Goal: Information Seeking & Learning: Learn about a topic

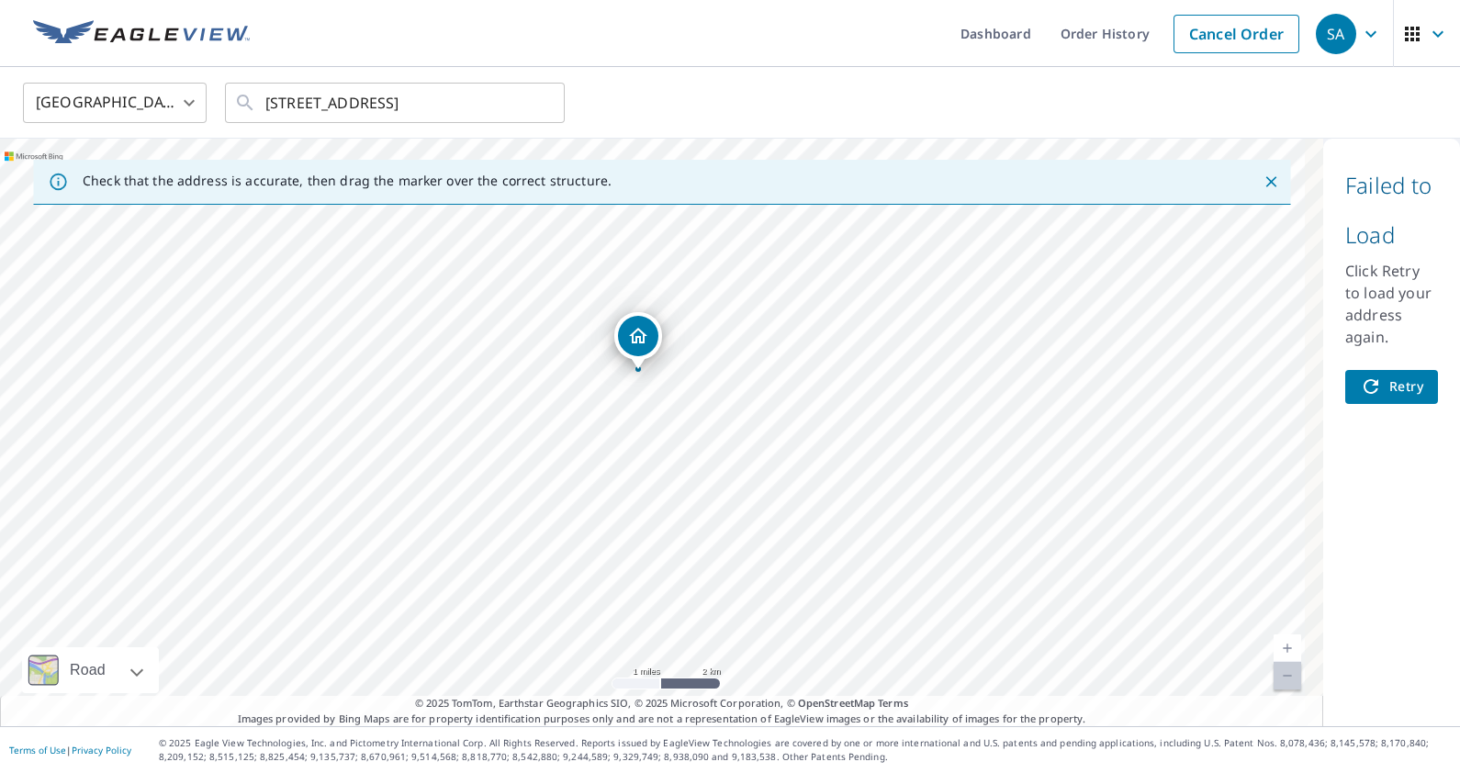
drag, startPoint x: 793, startPoint y: 376, endPoint x: 780, endPoint y: 316, distance: 61.9
click at [780, 316] on div "11425 Porterville Hwy Delano, CA 93215" at bounding box center [661, 433] width 1323 height 588
click at [1377, 378] on span "Retry" at bounding box center [1391, 387] width 63 height 23
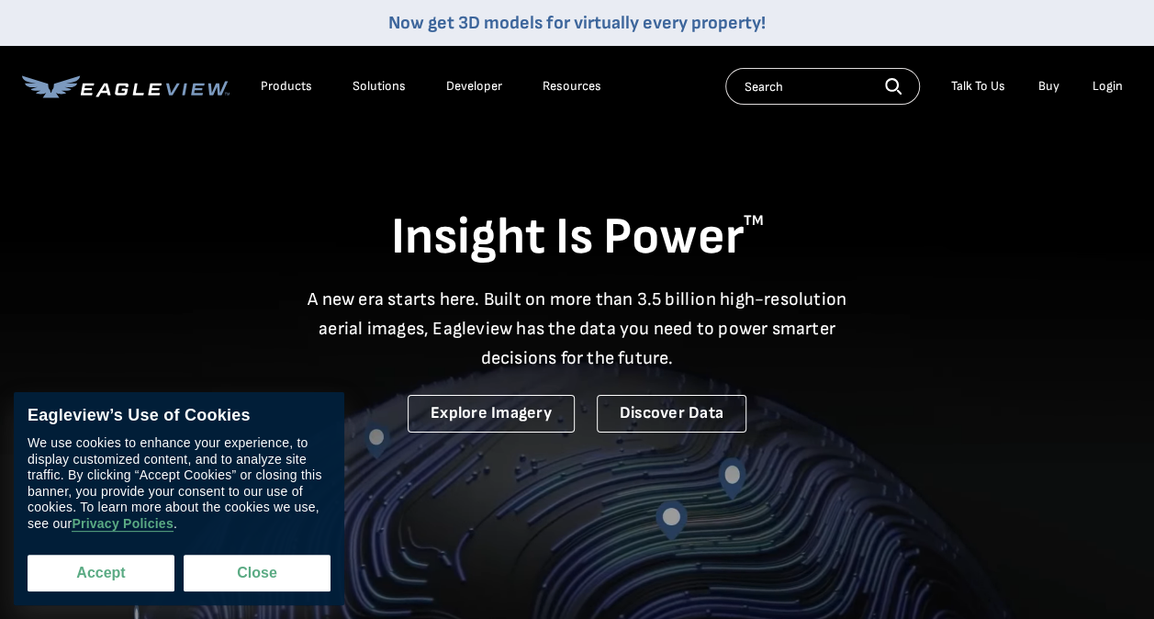
click at [89, 567] on button "Accept" at bounding box center [101, 573] width 147 height 37
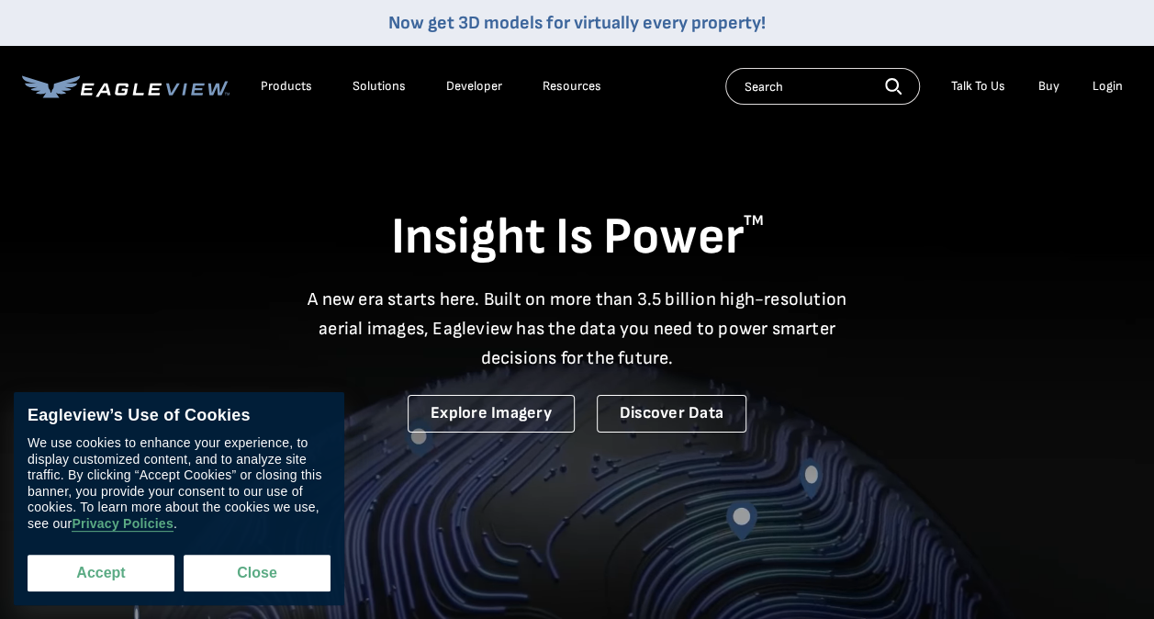
checkbox input "true"
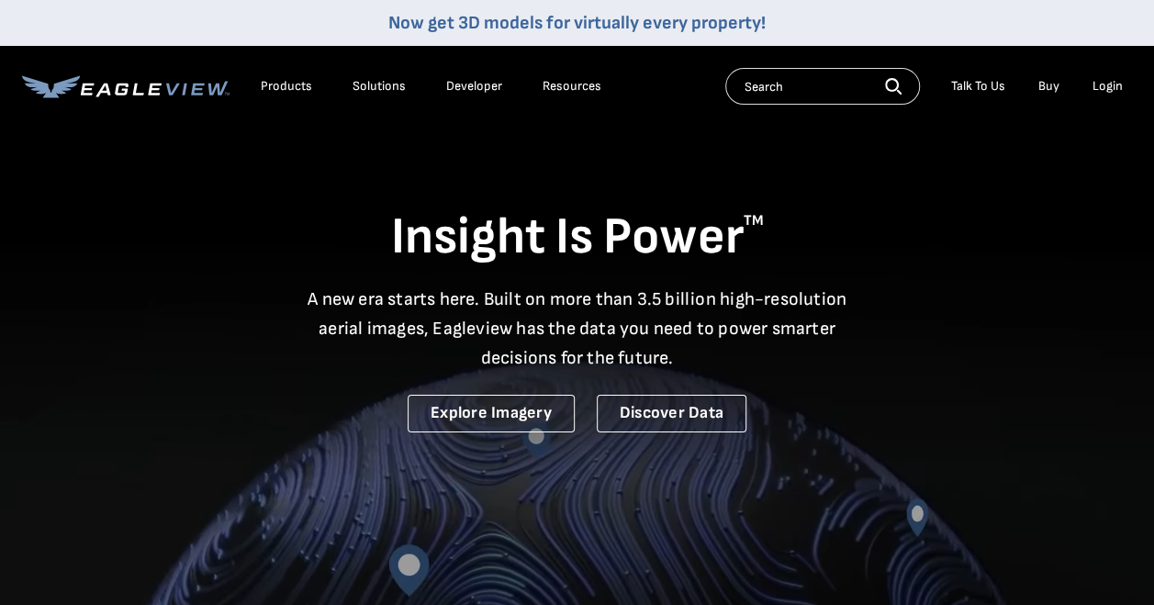
click at [356, 90] on div "Solutions" at bounding box center [379, 86] width 53 height 17
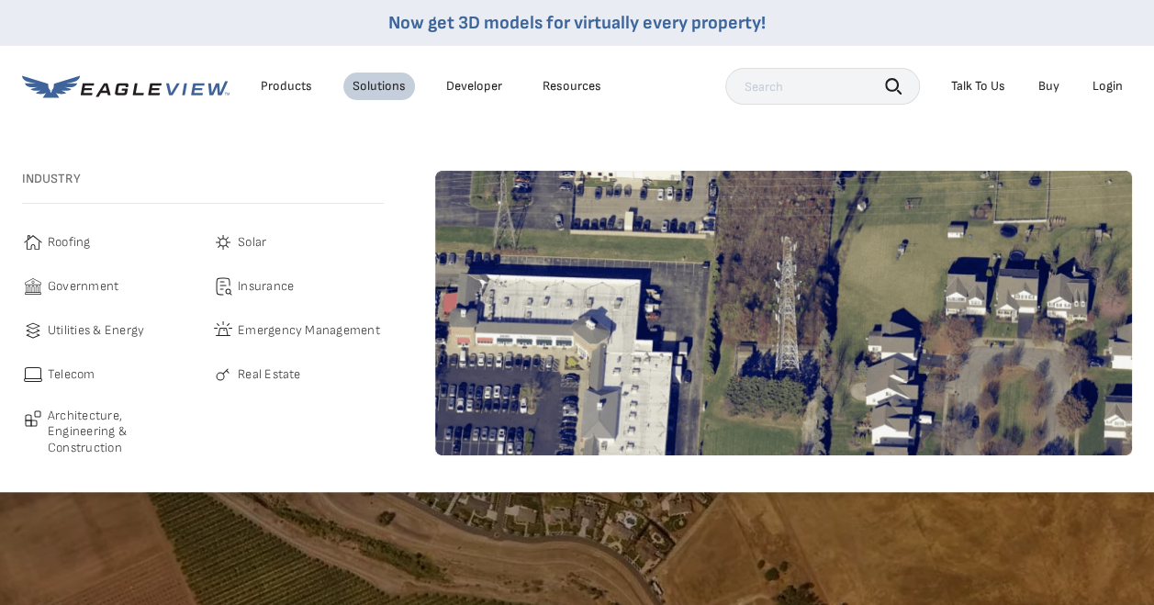
click at [72, 370] on span "Telecom" at bounding box center [72, 375] width 48 height 22
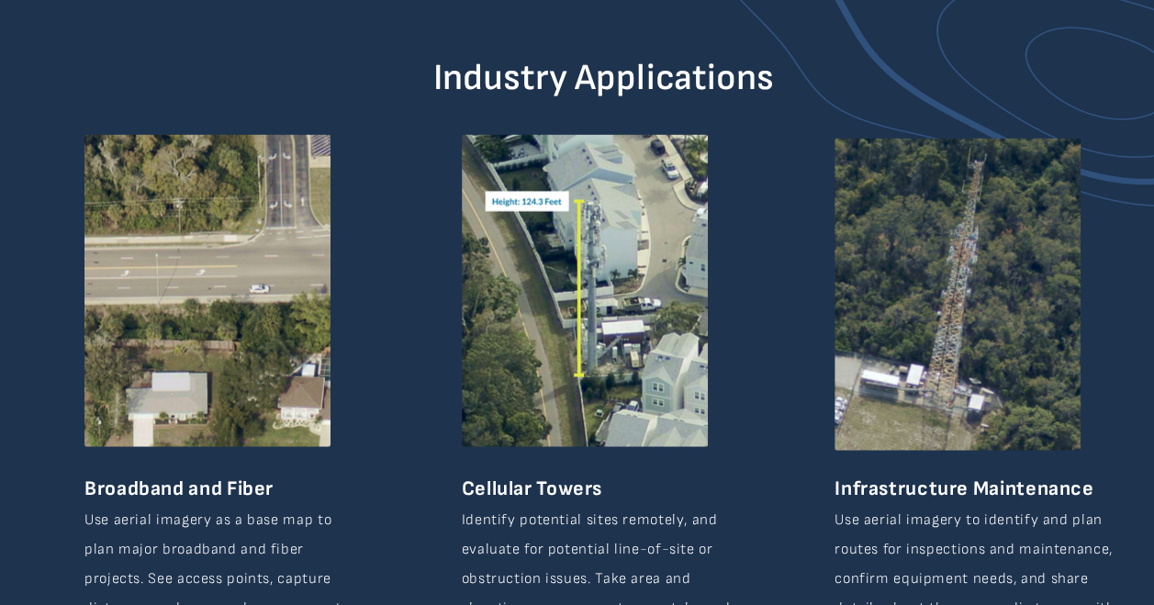
scroll to position [2020, 0]
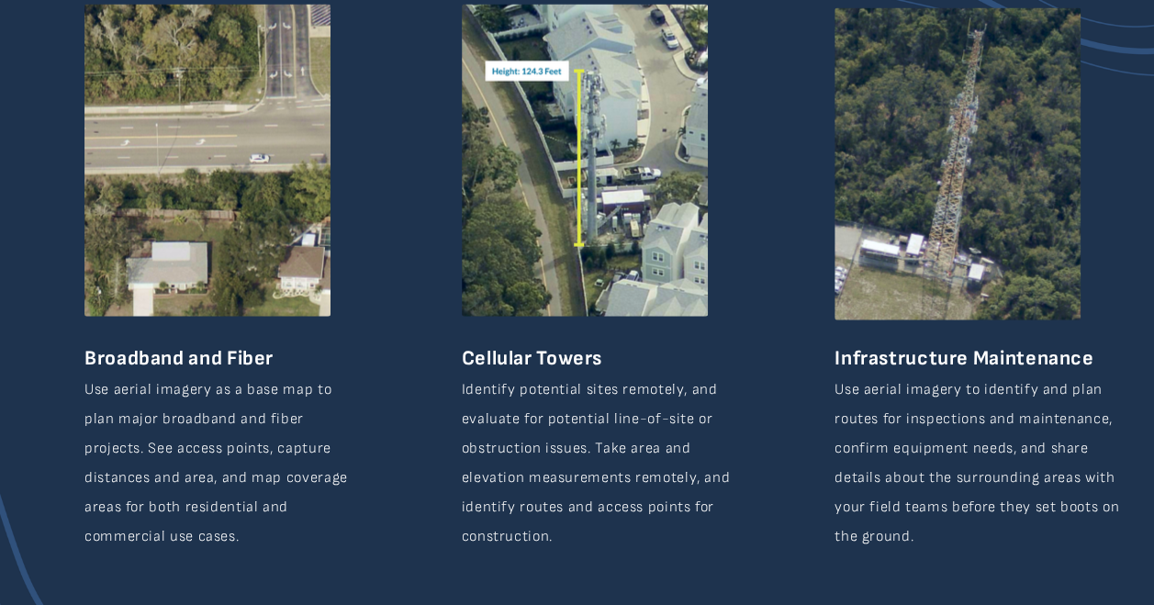
click at [934, 231] on img at bounding box center [958, 164] width 246 height 312
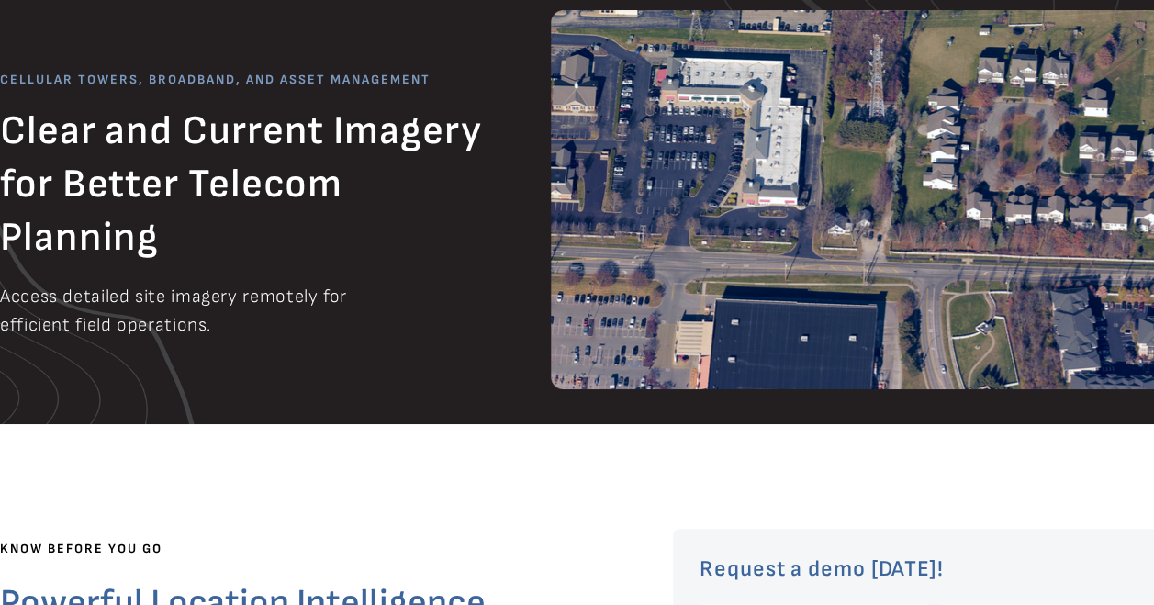
scroll to position [92, 0]
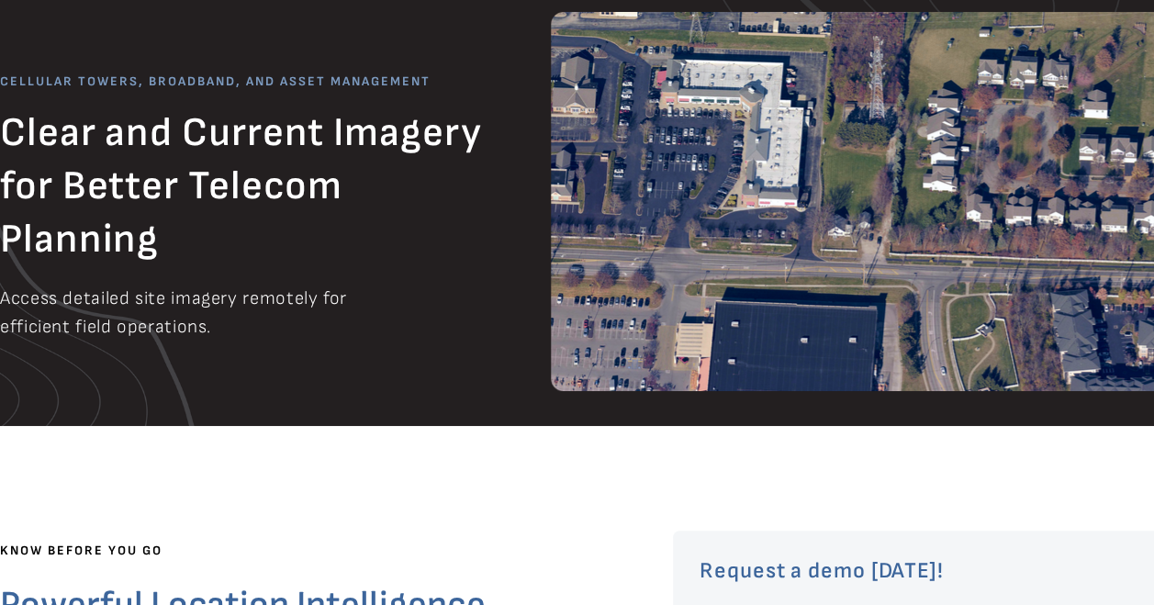
click at [761, 246] on img at bounding box center [859, 201] width 616 height 379
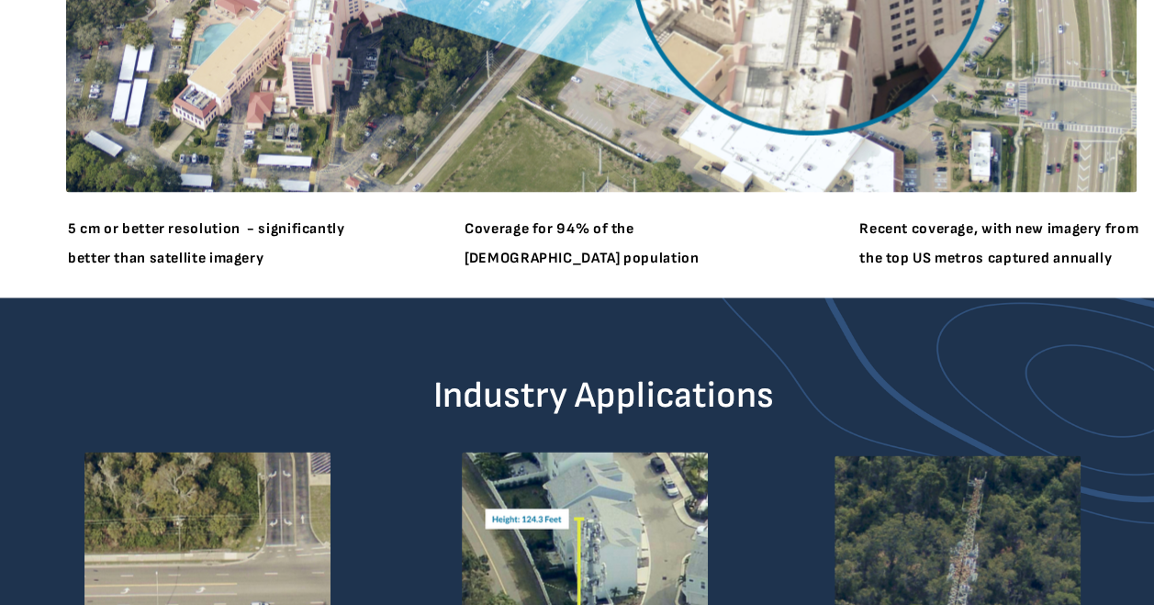
scroll to position [1756, 0]
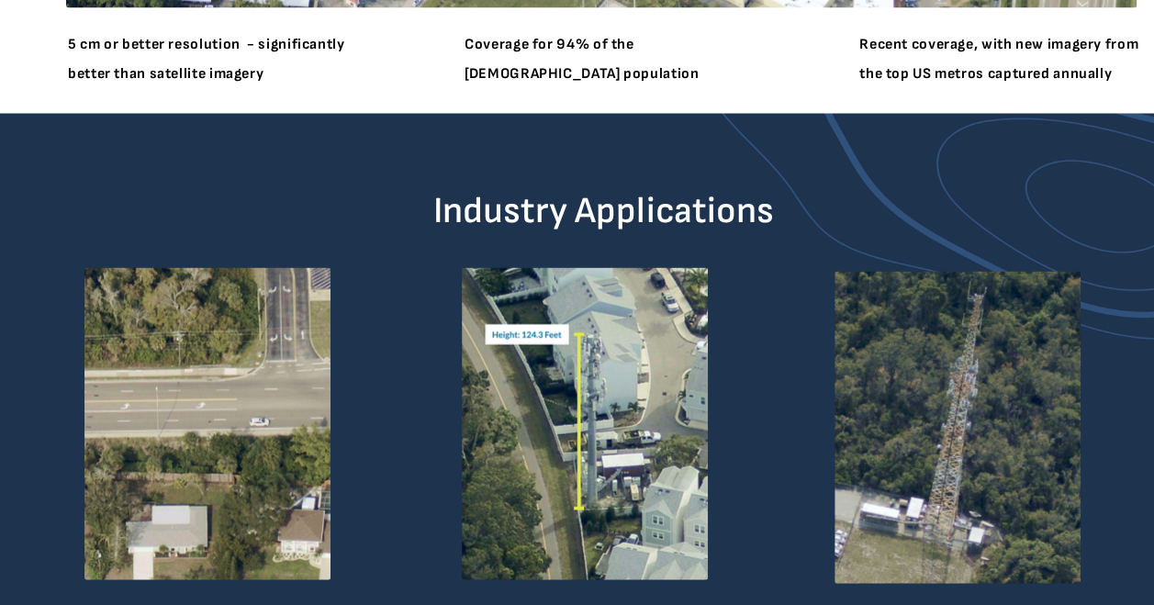
click at [209, 367] on img at bounding box center [207, 424] width 246 height 312
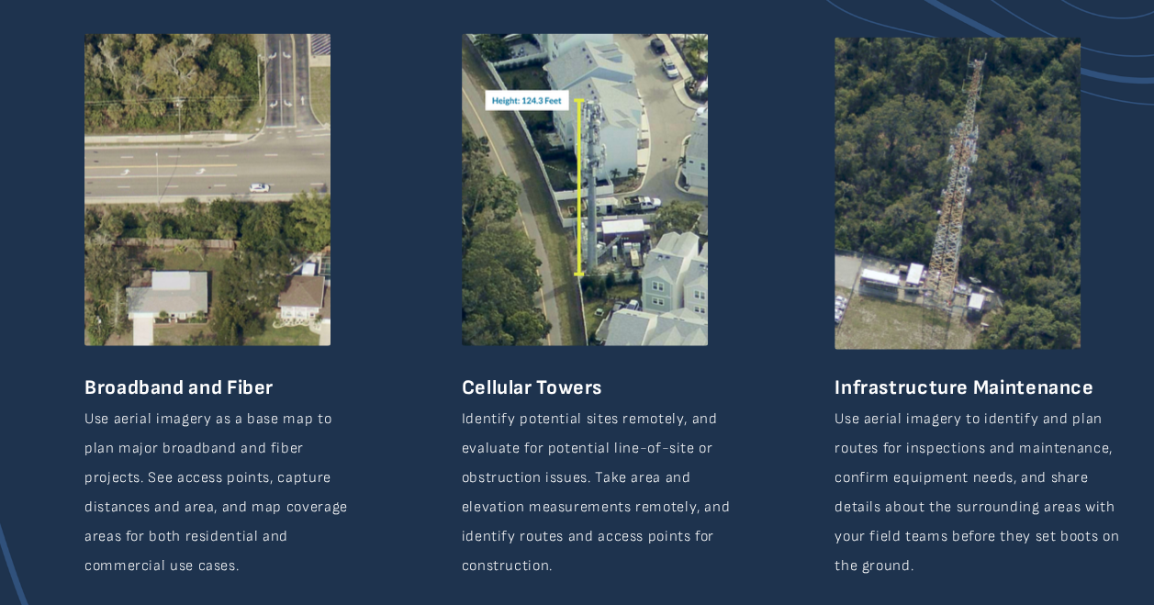
scroll to position [2124, 0]
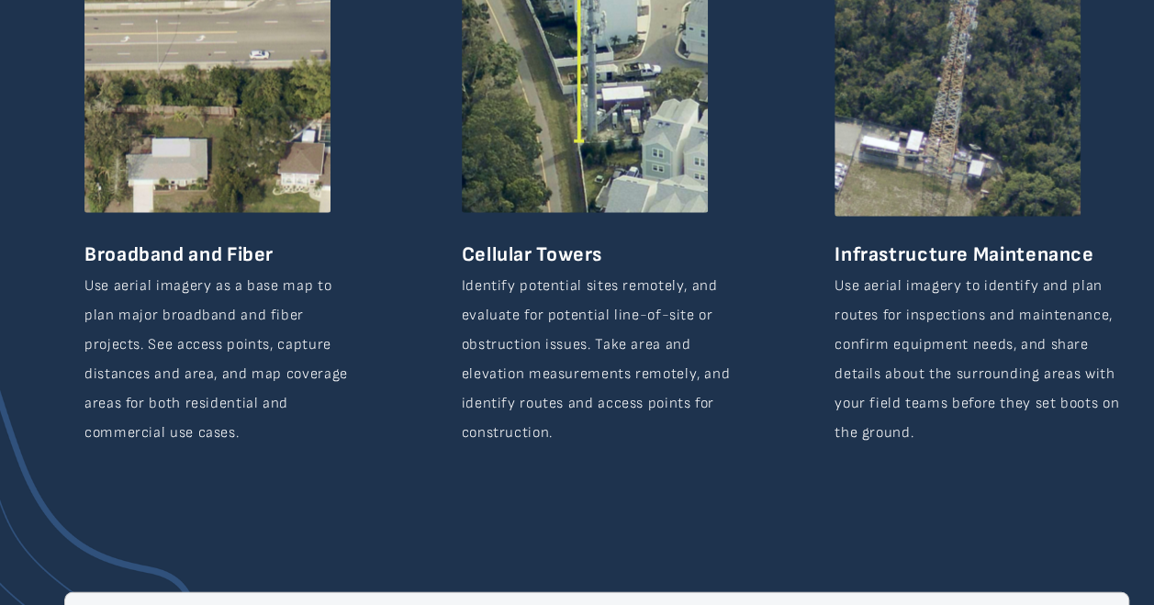
click at [920, 362] on p "Use aerial imagery to identify and plan routes for inspections and maintenance,…" at bounding box center [985, 359] width 300 height 176
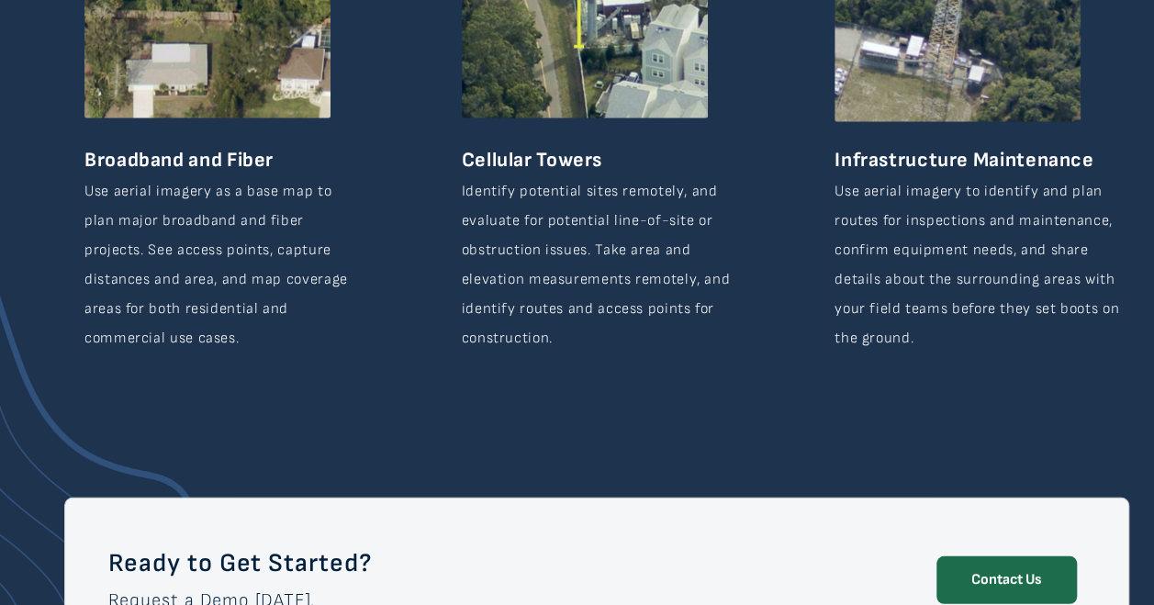
scroll to position [2491, 0]
